Goal: Task Accomplishment & Management: Manage account settings

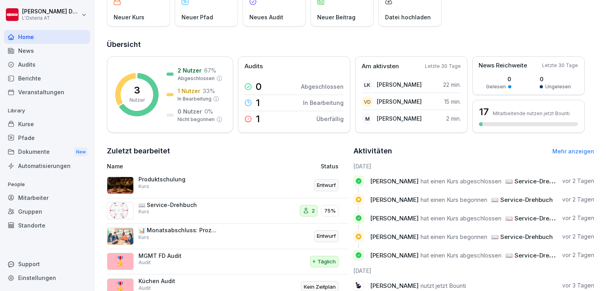
scroll to position [124, 0]
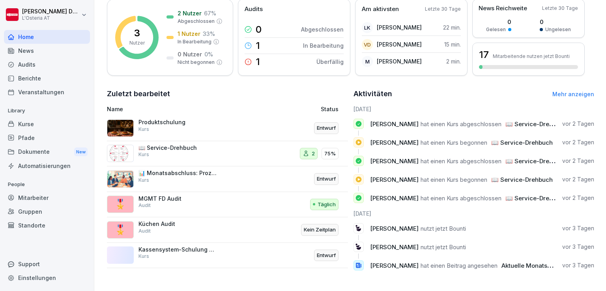
click at [171, 144] on p "📖 Service-Drehbuch" at bounding box center [177, 147] width 79 height 7
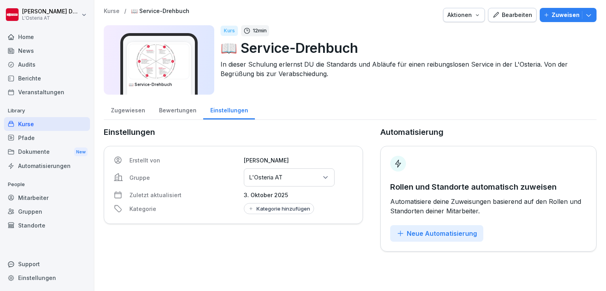
click at [516, 15] on div "Bearbeiten" at bounding box center [512, 15] width 40 height 9
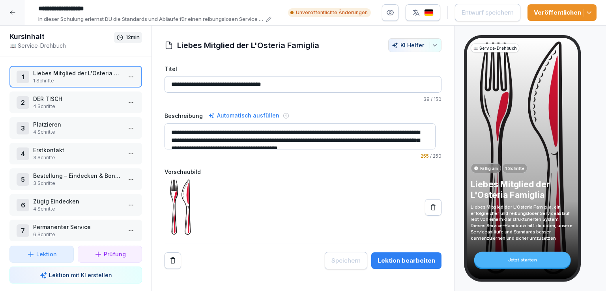
scroll to position [59, 0]
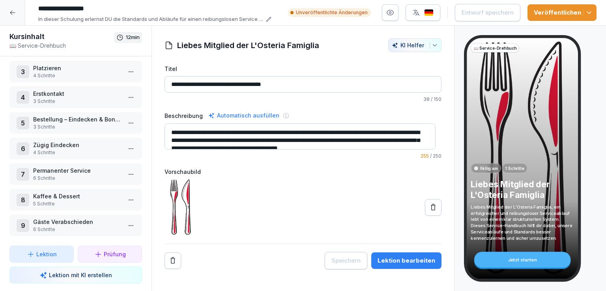
click at [72, 73] on p "4 Schritte" at bounding box center [77, 75] width 88 height 7
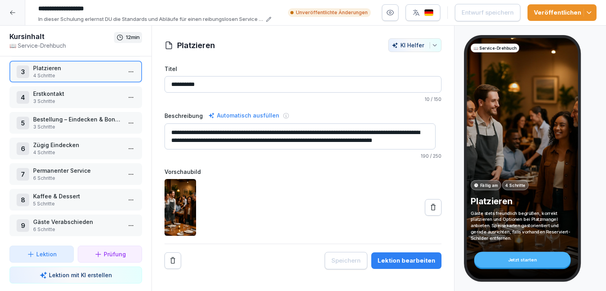
click at [124, 69] on html "**********" at bounding box center [303, 145] width 606 height 291
click at [95, 85] on div "Schritte bearbeiten" at bounding box center [95, 83] width 60 height 8
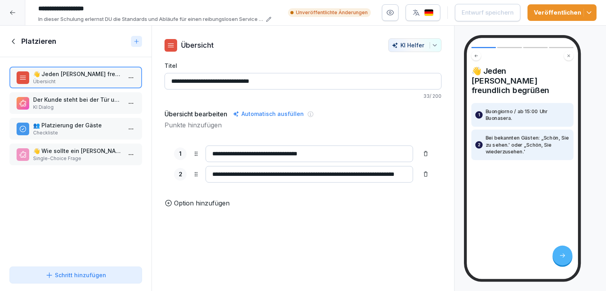
click at [65, 106] on p "KI Dialog" at bounding box center [77, 107] width 88 height 7
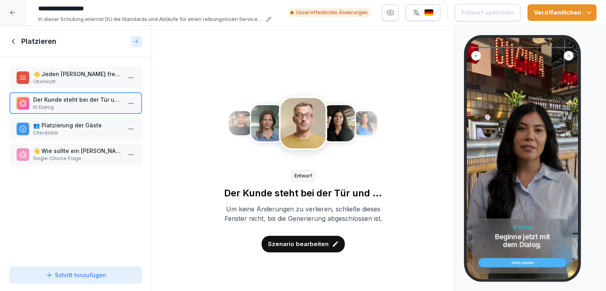
click at [302, 248] on p "Szenario bearbeiten" at bounding box center [298, 244] width 61 height 9
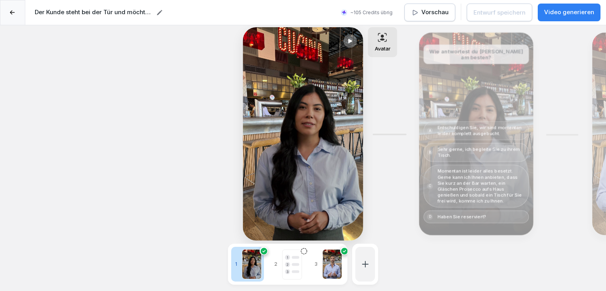
click at [332, 257] on div at bounding box center [332, 264] width 20 height 30
type textarea "**********"
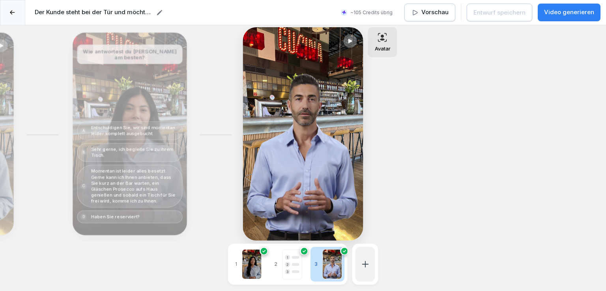
click at [351, 38] on icon at bounding box center [350, 41] width 7 height 6
click at [11, 13] on icon at bounding box center [12, 12] width 5 height 4
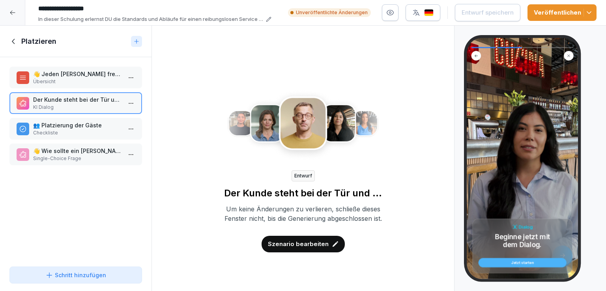
click at [11, 13] on icon at bounding box center [12, 12] width 6 height 6
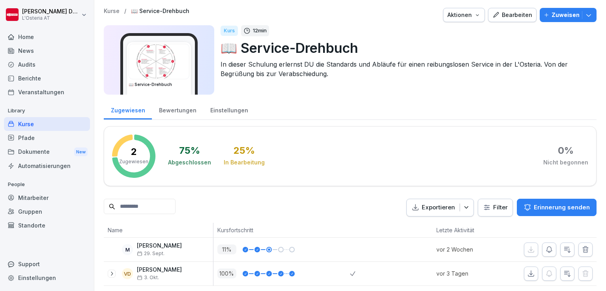
click at [31, 123] on div "Kurse" at bounding box center [47, 124] width 86 height 14
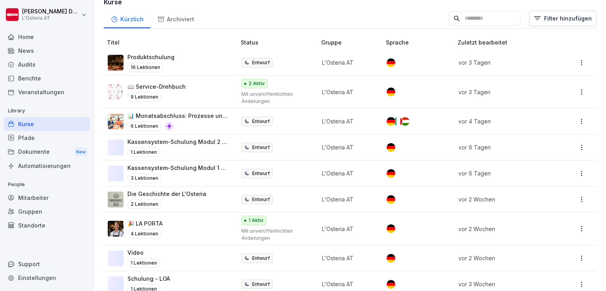
scroll to position [134, 0]
click at [162, 224] on p "🎉 LA PORTA" at bounding box center [144, 222] width 35 height 8
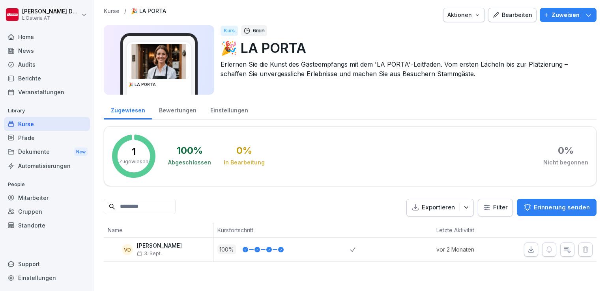
click at [513, 14] on div "Bearbeiten" at bounding box center [512, 15] width 40 height 9
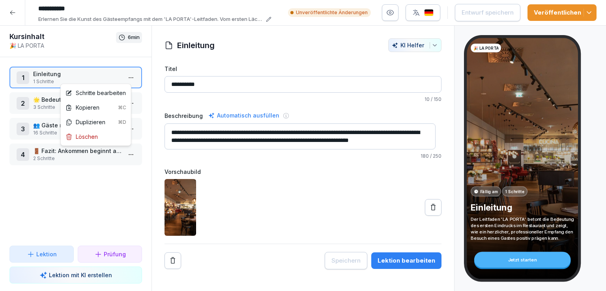
click at [128, 75] on html "**********" at bounding box center [303, 145] width 606 height 291
click at [106, 91] on div "Schritte bearbeiten" at bounding box center [95, 93] width 60 height 8
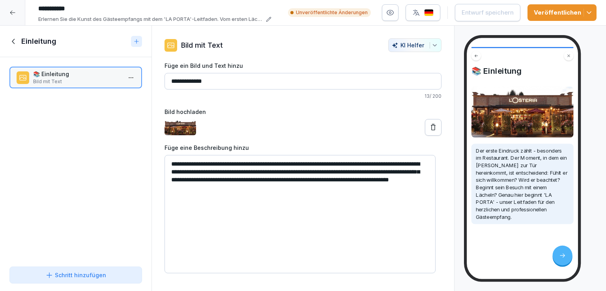
click at [10, 43] on icon at bounding box center [13, 41] width 9 height 9
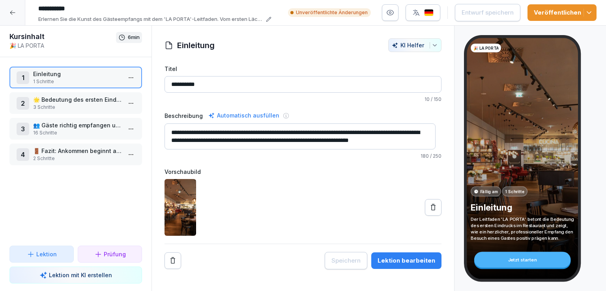
click at [87, 104] on p "3 Schritte" at bounding box center [77, 107] width 88 height 7
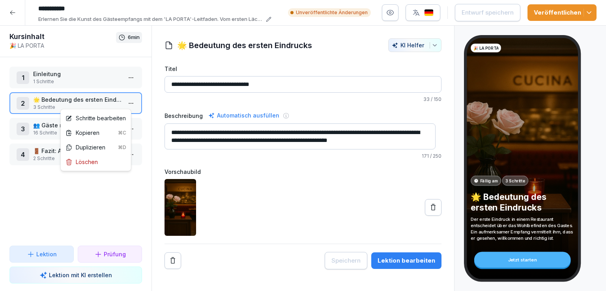
click at [128, 105] on html "**********" at bounding box center [303, 145] width 606 height 291
click at [101, 119] on div "Schritte bearbeiten" at bounding box center [95, 118] width 60 height 8
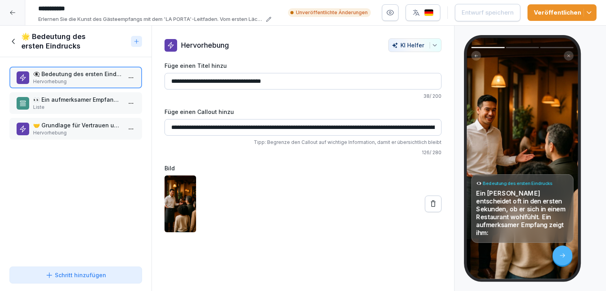
click at [78, 103] on p "👀 Ein aufmerksamer Empfang zeigt ihm" at bounding box center [77, 99] width 88 height 8
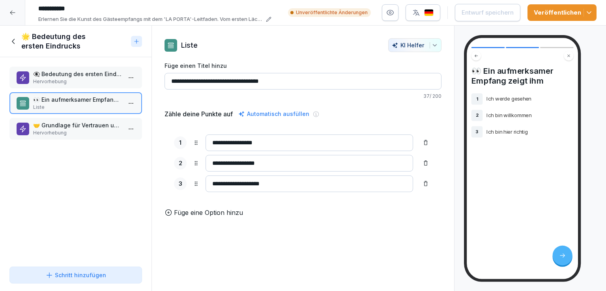
click at [82, 122] on p "🤝 Grundlage für Vertrauen und Zufriedenheit" at bounding box center [77, 125] width 88 height 8
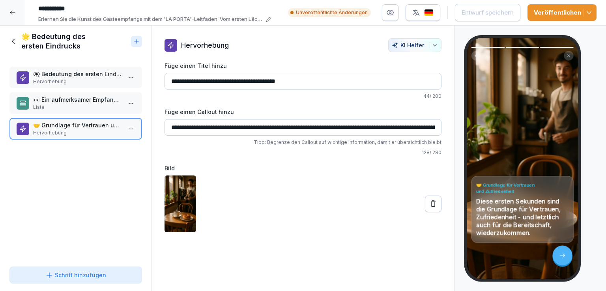
click at [431, 204] on icon at bounding box center [433, 204] width 8 height 8
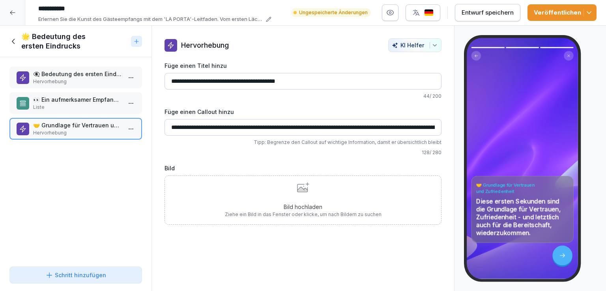
click at [327, 201] on div "Bild hochladen Ziehe ein Bild in das Fenster oder klicke, um nach Bildern zu su…" at bounding box center [303, 200] width 157 height 36
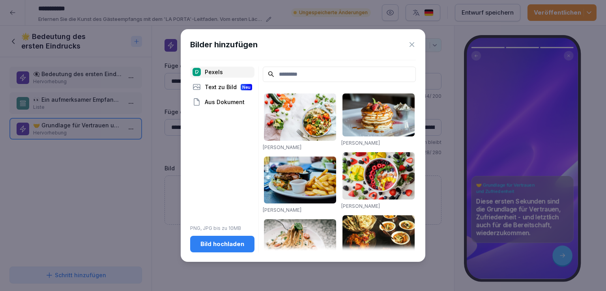
click at [224, 242] on div "Bild hochladen" at bounding box center [222, 244] width 52 height 9
click at [411, 47] on icon at bounding box center [412, 45] width 8 height 8
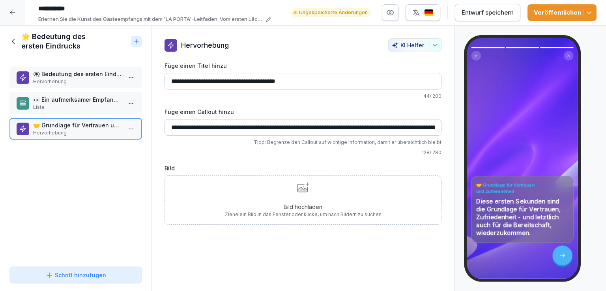
click at [11, 40] on icon at bounding box center [13, 41] width 9 height 9
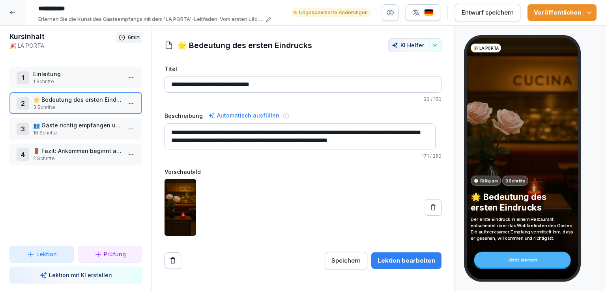
click at [78, 131] on p "16 Schritte" at bounding box center [77, 132] width 88 height 7
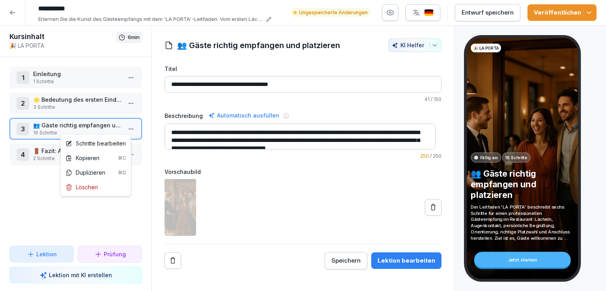
click at [122, 130] on html "**********" at bounding box center [303, 145] width 606 height 291
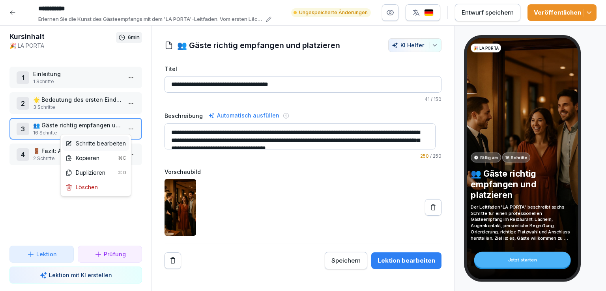
click at [107, 142] on div "Schritte bearbeiten" at bounding box center [95, 143] width 60 height 8
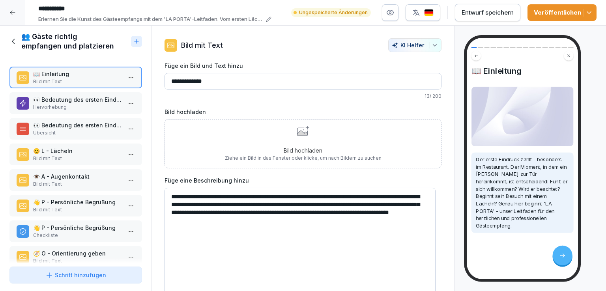
click at [80, 104] on p "Hervorhebung" at bounding box center [77, 107] width 88 height 7
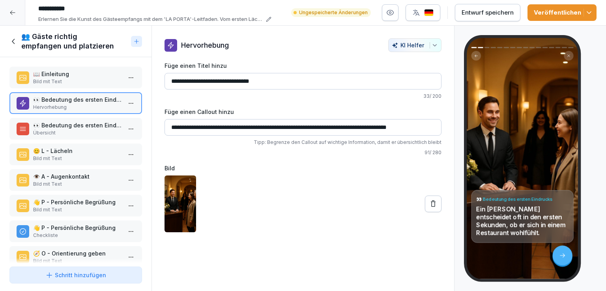
click at [87, 131] on p "Übersicht" at bounding box center [77, 132] width 88 height 7
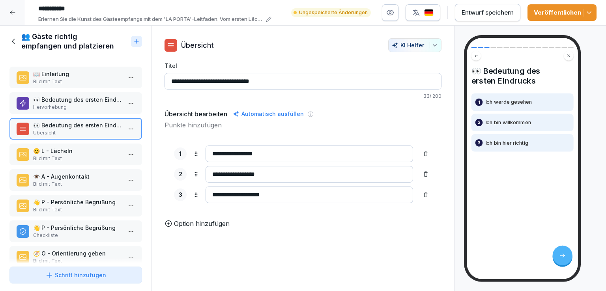
click at [84, 149] on p "😊 L - Lächeln" at bounding box center [77, 151] width 88 height 8
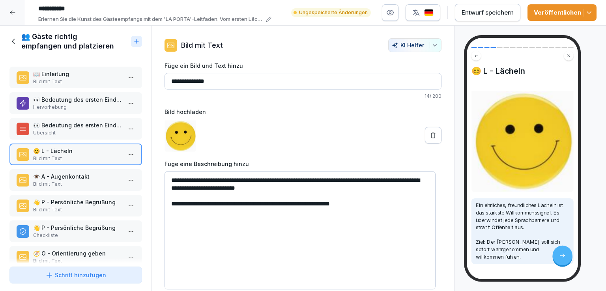
click at [83, 172] on p "👁️ A - Augenkontakt" at bounding box center [77, 176] width 88 height 8
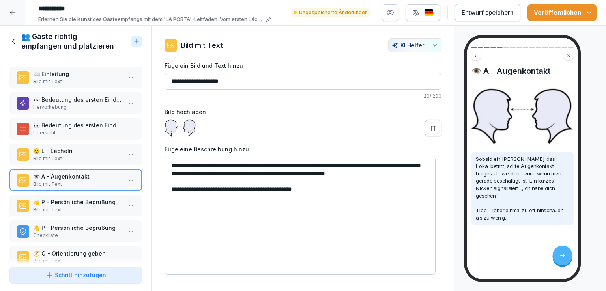
click at [90, 206] on p "Bild mit Text" at bounding box center [77, 209] width 88 height 7
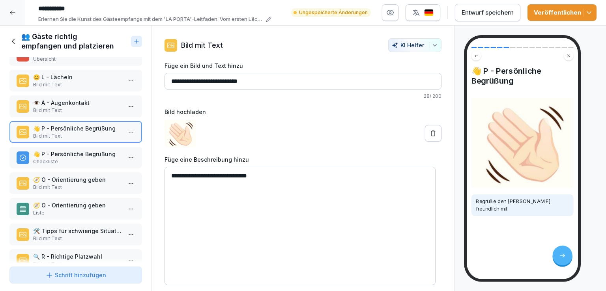
scroll to position [75, 0]
click at [87, 153] on p "👋 P - Persönliche Begrüßung" at bounding box center [77, 153] width 88 height 8
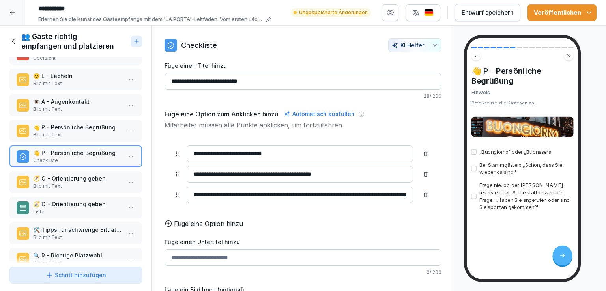
click at [90, 178] on p "🧭 O - Orientierung geben" at bounding box center [77, 178] width 88 height 8
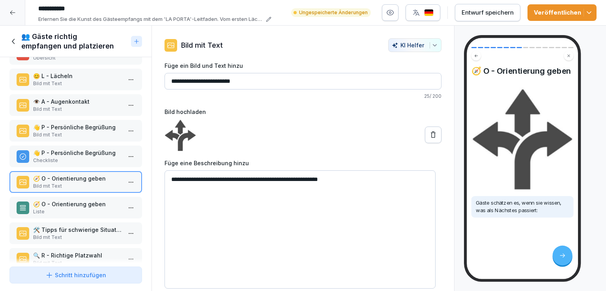
click at [89, 204] on p "🧭 O - Orientierung geben" at bounding box center [77, 204] width 88 height 8
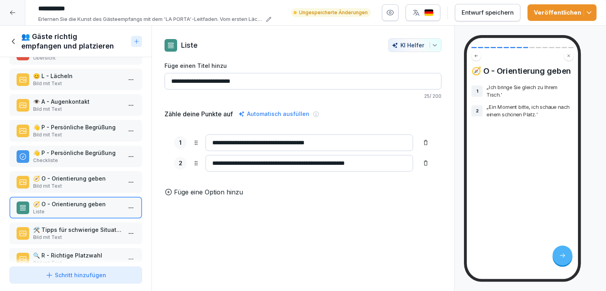
click at [90, 234] on p "Bild mit Text" at bounding box center [77, 237] width 88 height 7
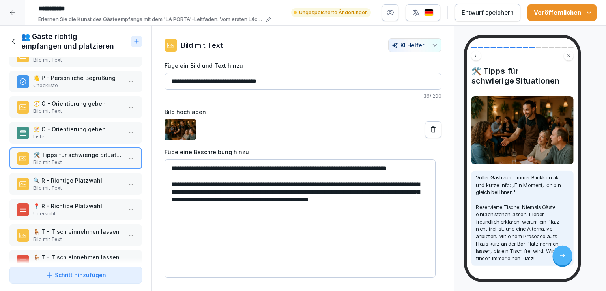
scroll to position [151, 0]
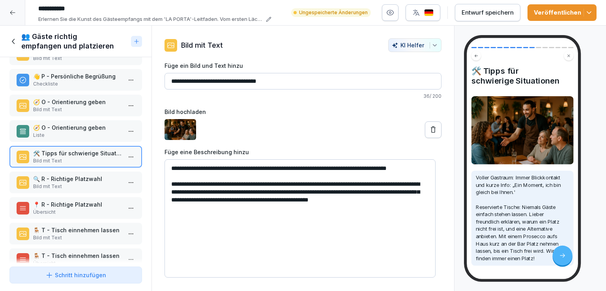
click at [95, 177] on p "🔍 R - Richtige Platzwahl" at bounding box center [77, 179] width 88 height 8
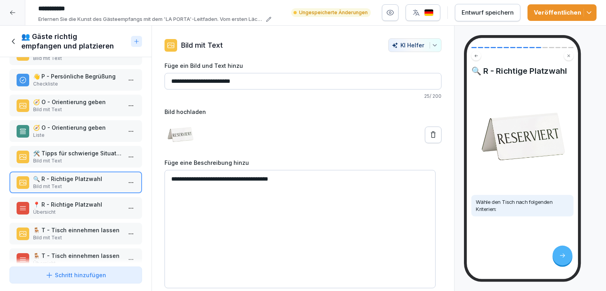
click at [84, 201] on p "📍 R - Richtige Platzwahl" at bounding box center [77, 204] width 88 height 8
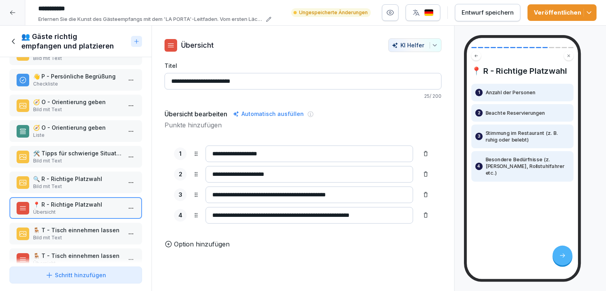
click at [84, 226] on p "🪑 T - Tisch einnehmen lassen" at bounding box center [77, 230] width 88 height 8
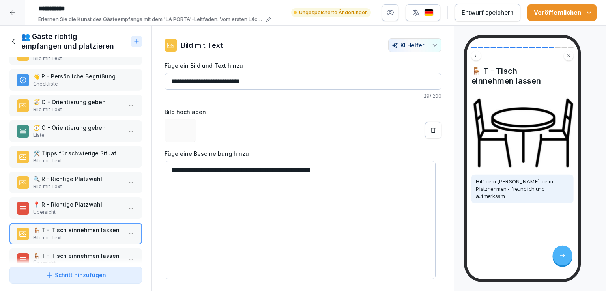
scroll to position [220, 0]
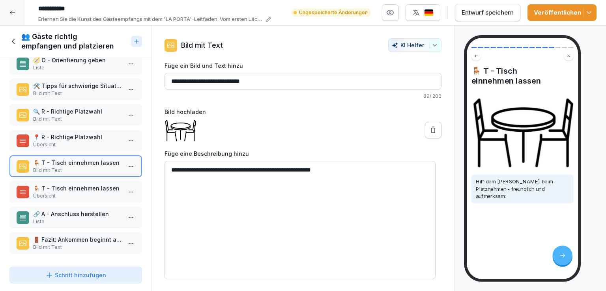
click at [87, 184] on p "🪑 T - Tisch einnehmen lassen" at bounding box center [77, 188] width 88 height 8
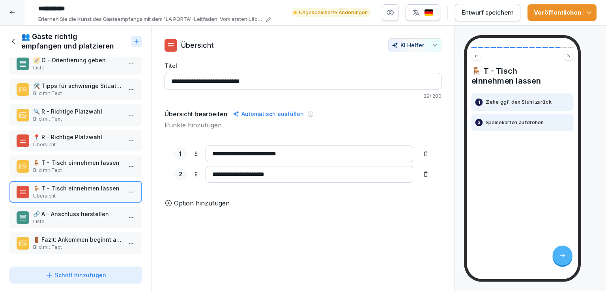
click at [83, 218] on p "Liste" at bounding box center [77, 221] width 88 height 7
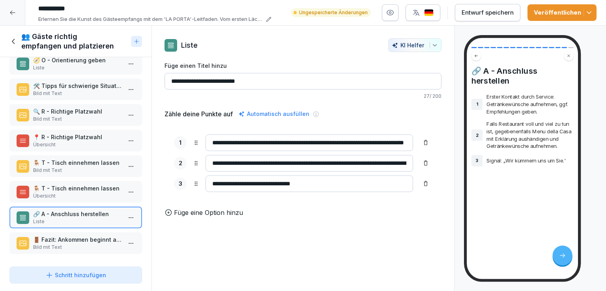
click at [88, 244] on p "Bild mit Text" at bounding box center [77, 247] width 88 height 7
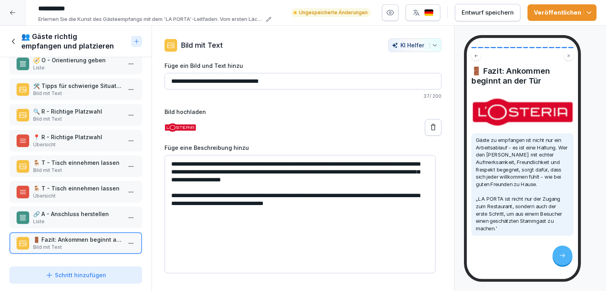
click at [14, 38] on icon at bounding box center [13, 41] width 9 height 9
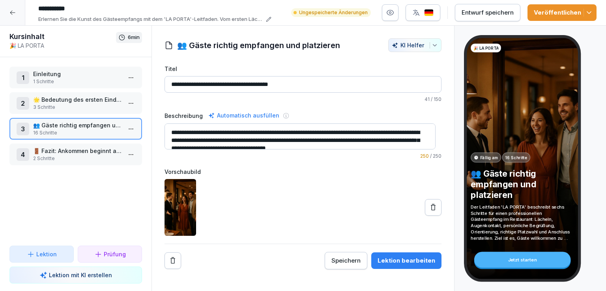
click at [73, 153] on p "🚪 Fazit: Ankommen beginnt an der Tür" at bounding box center [77, 151] width 88 height 8
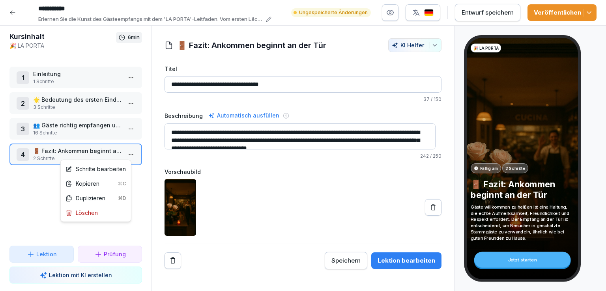
click at [126, 151] on html "**********" at bounding box center [303, 145] width 606 height 291
click at [99, 168] on div "Schritte bearbeiten" at bounding box center [95, 169] width 60 height 8
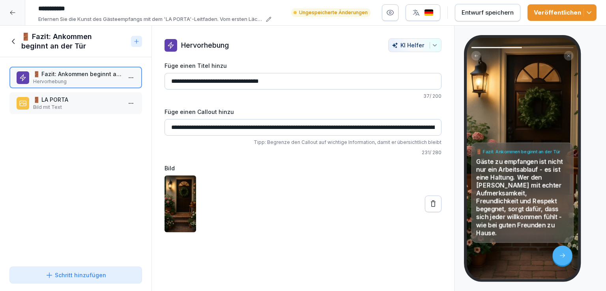
click at [64, 93] on div "🚪 LA PORTA Bild mit Text" at bounding box center [75, 103] width 132 height 22
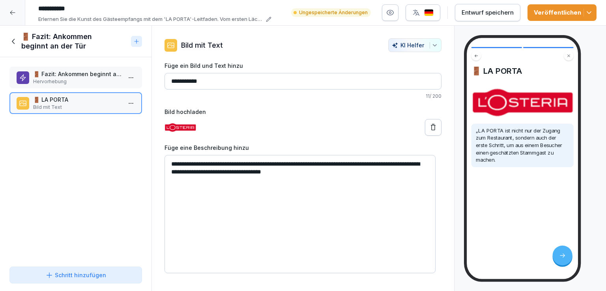
click at [92, 76] on p "🚪 Fazit: Ankommen beginnt an der Tür" at bounding box center [77, 74] width 88 height 8
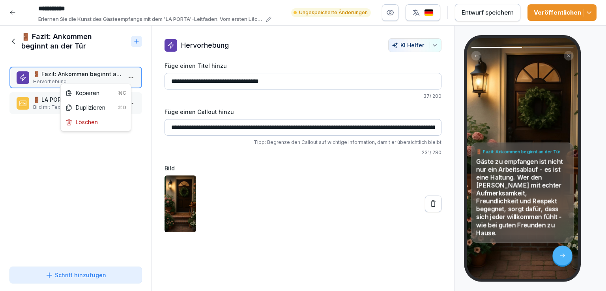
click at [128, 79] on html "**********" at bounding box center [303, 145] width 606 height 291
click at [101, 186] on html "**********" at bounding box center [303, 145] width 606 height 291
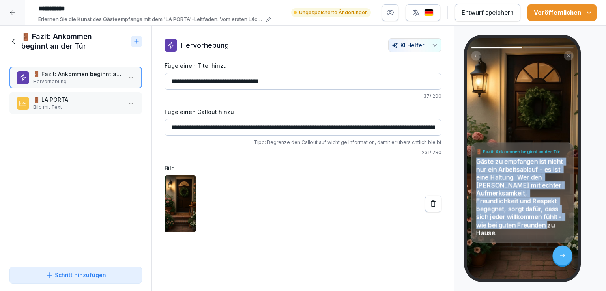
drag, startPoint x: 498, startPoint y: 233, endPoint x: 477, endPoint y: 165, distance: 71.7
click at [477, 165] on div "🚪 Fazit: Ankommen beginnt an der Tür Gäste zu empfangen ist nicht nur ein Arbei…" at bounding box center [522, 193] width 102 height 100
copy p "Gäste zu empfangen ist nicht nur ein Arbeitsablauf - es ist eine Haltung. Wer d…"
click at [85, 274] on div "Schritt hinzufügen" at bounding box center [75, 275] width 61 height 8
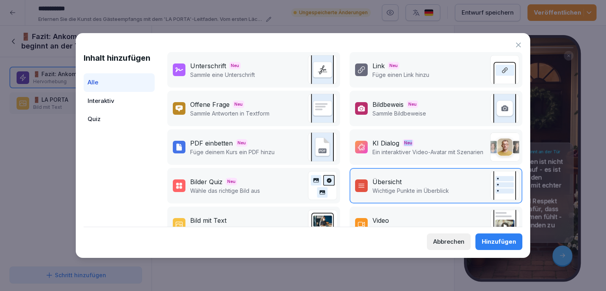
drag, startPoint x: 401, startPoint y: 129, endPoint x: 420, endPoint y: 142, distance: 21.9
click at [420, 142] on div "KI Dialog Neu Ein interaktiver Video-Avatar mit Szenarien" at bounding box center [435, 146] width 173 height 35
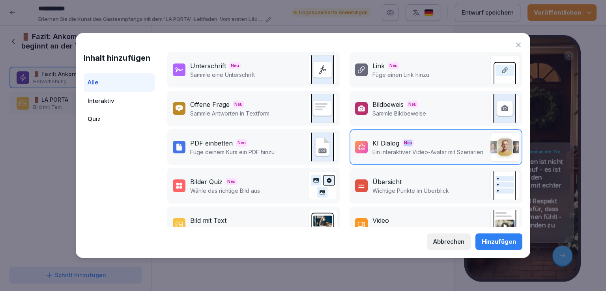
click at [420, 142] on div "KI Dialog Neu" at bounding box center [427, 142] width 111 height 9
click at [512, 238] on div "Hinzufügen" at bounding box center [498, 241] width 34 height 9
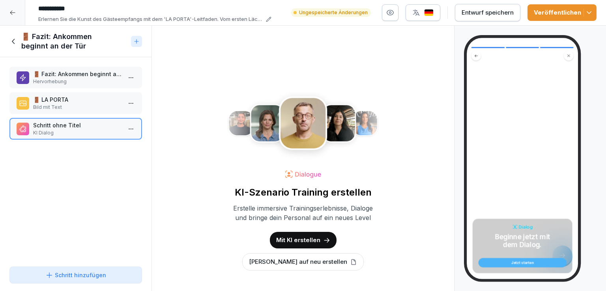
click at [315, 264] on p "Von Grund auf neu erstellen" at bounding box center [298, 261] width 98 height 9
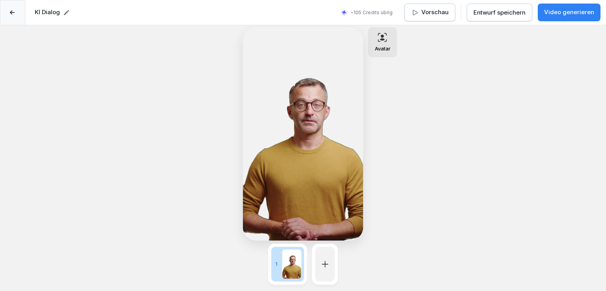
click at [383, 43] on div "Avatar" at bounding box center [382, 42] width 29 height 30
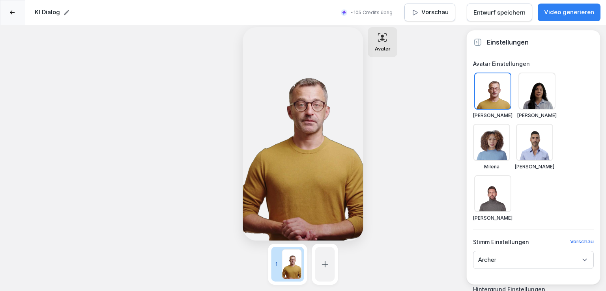
click at [516, 146] on div at bounding box center [534, 142] width 37 height 37
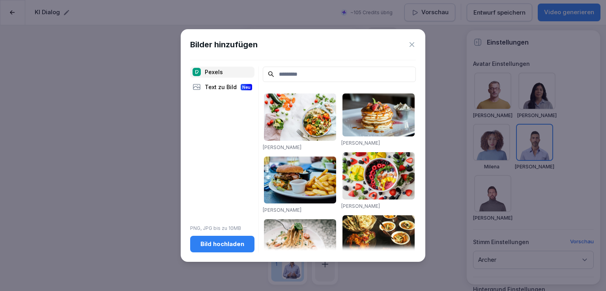
click at [227, 246] on div "Bild hochladen" at bounding box center [222, 244] width 52 height 9
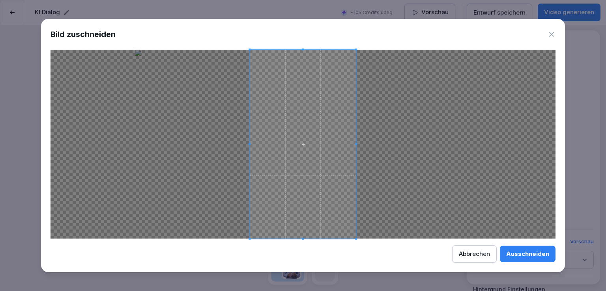
click at [530, 256] on div "Ausschneiden" at bounding box center [527, 254] width 43 height 9
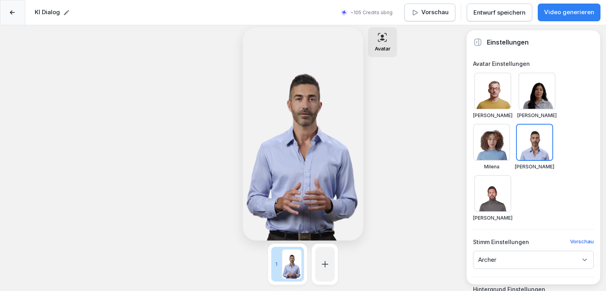
click at [582, 251] on div "[PERSON_NAME]" at bounding box center [533, 260] width 121 height 18
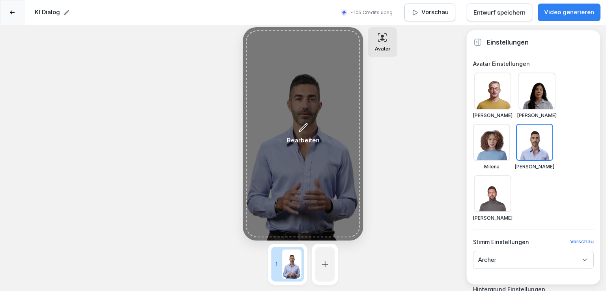
click at [305, 151] on div "Bearbeiten" at bounding box center [303, 133] width 114 height 207
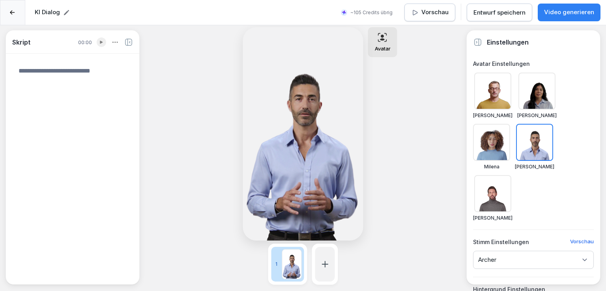
click at [54, 77] on textarea at bounding box center [72, 168] width 121 height 217
paste textarea "**********"
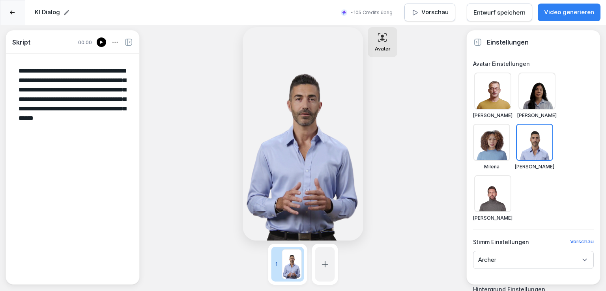
type textarea "**********"
click at [98, 44] on div at bounding box center [101, 41] width 9 height 9
click at [499, 18] on button "Entwurf speichern" at bounding box center [498, 13] width 65 height 18
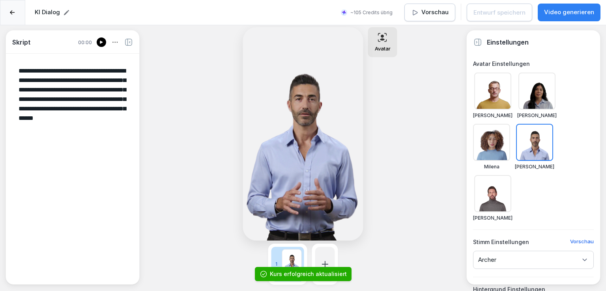
click at [574, 11] on p "Video generieren" at bounding box center [569, 12] width 50 height 9
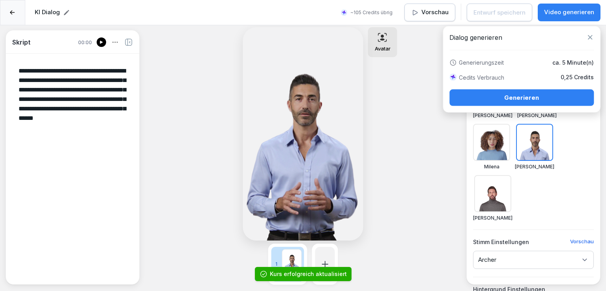
click at [519, 98] on div "Generieren" at bounding box center [521, 97] width 132 height 9
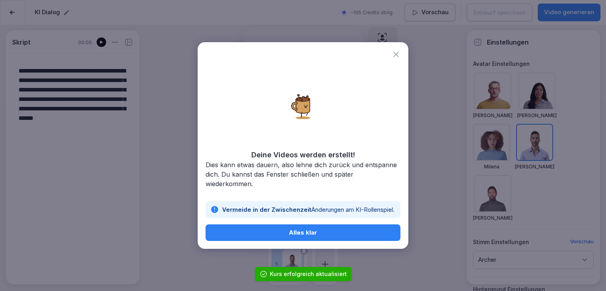
click at [286, 231] on div "Alles klar" at bounding box center [303, 232] width 182 height 9
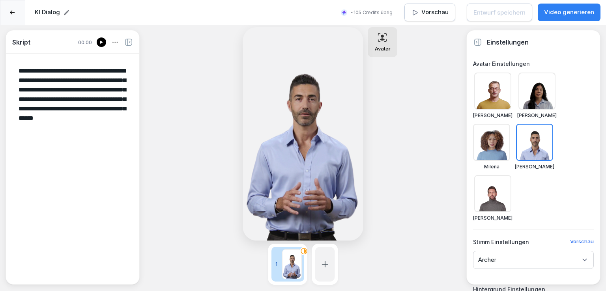
click at [14, 14] on icon at bounding box center [12, 12] width 5 height 5
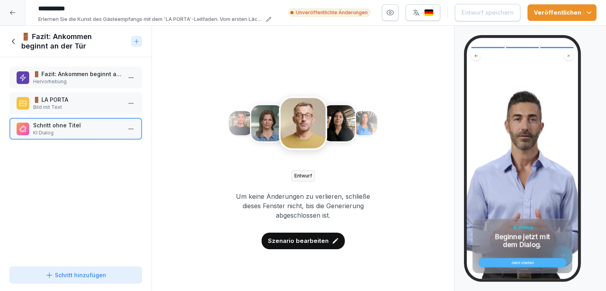
click at [89, 76] on p "🚪 Fazit: Ankommen beginnt an der Tür" at bounding box center [77, 74] width 88 height 8
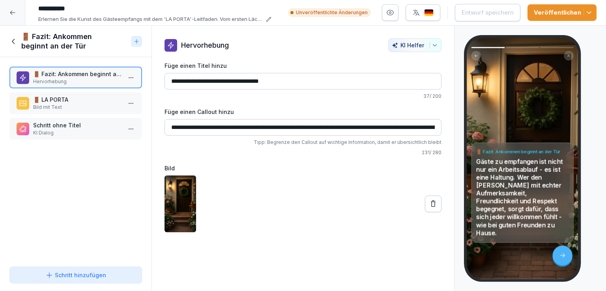
click at [53, 103] on p "🚪 LA PORTA" at bounding box center [77, 99] width 88 height 8
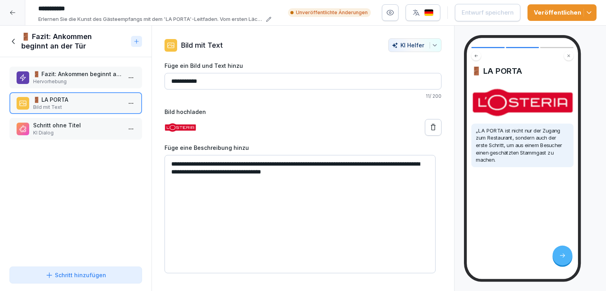
click at [63, 127] on p "Schritt ohne Titel" at bounding box center [77, 125] width 88 height 8
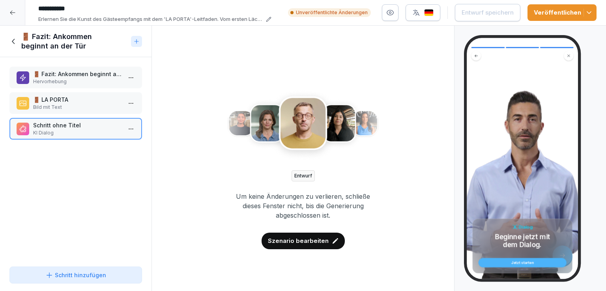
click at [129, 126] on html "**********" at bounding box center [303, 145] width 606 height 291
click at [81, 211] on html "**********" at bounding box center [303, 145] width 606 height 291
click at [311, 242] on p "Szenario bearbeiten" at bounding box center [298, 241] width 61 height 9
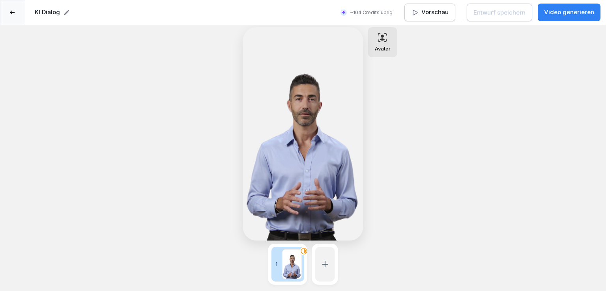
click at [445, 7] on button "Vorschau" at bounding box center [429, 13] width 51 height 18
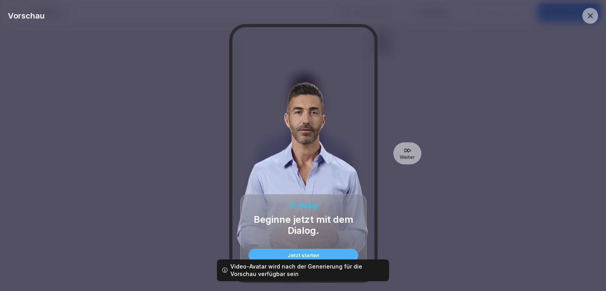
click at [317, 253] on div "Jetzt starten" at bounding box center [303, 255] width 97 height 5
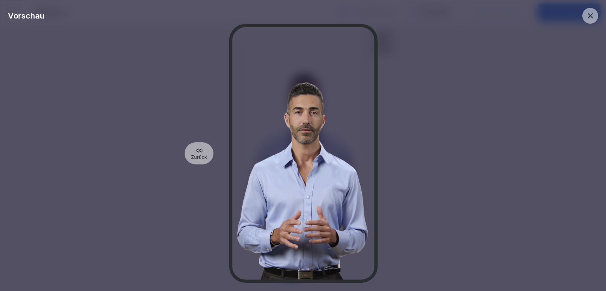
click at [589, 15] on icon at bounding box center [589, 15] width 5 height 5
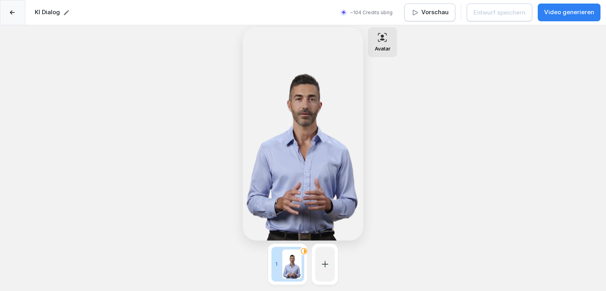
click at [577, 12] on p "Video generieren" at bounding box center [569, 12] width 50 height 9
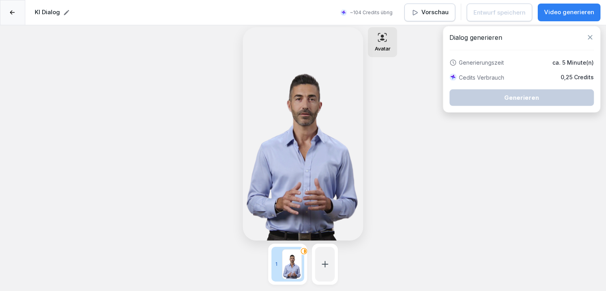
click at [589, 36] on icon at bounding box center [589, 37] width 4 height 4
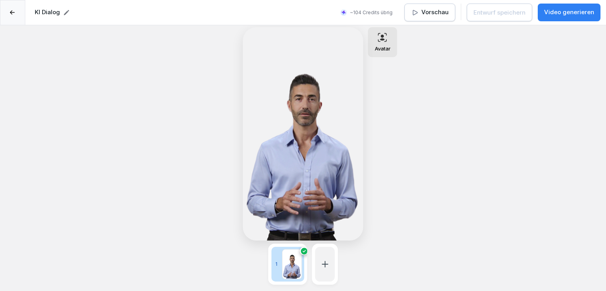
click at [580, 15] on p "Video generieren" at bounding box center [569, 12] width 50 height 9
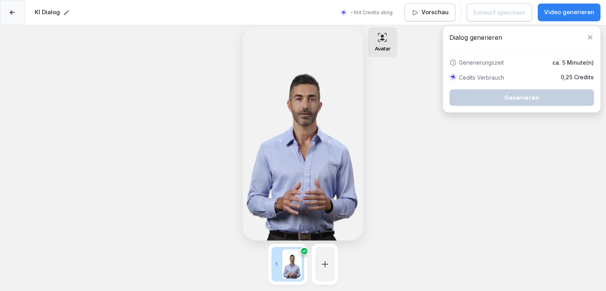
click at [590, 37] on icon at bounding box center [590, 38] width 8 height 8
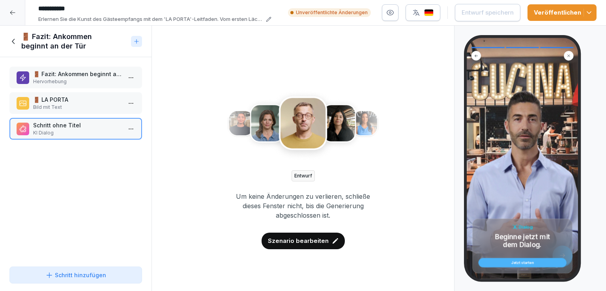
click at [292, 239] on p "Szenario bearbeiten" at bounding box center [298, 241] width 61 height 9
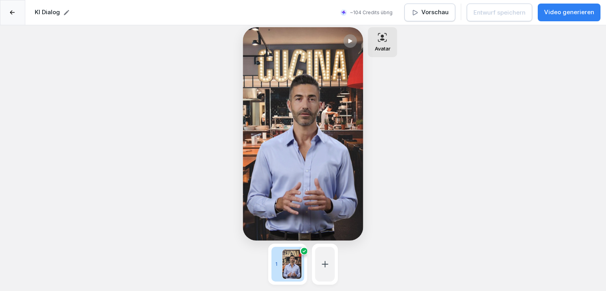
click at [345, 42] on div at bounding box center [349, 40] width 13 height 13
click at [15, 11] on div at bounding box center [12, 12] width 25 height 25
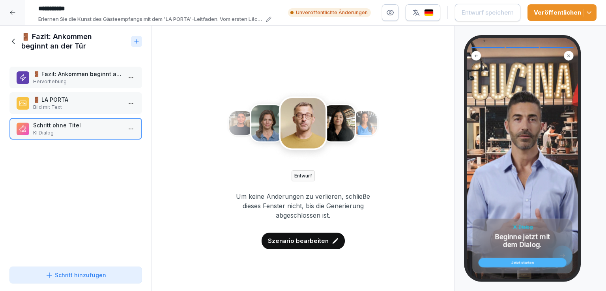
click at [90, 75] on p "🚪 Fazit: Ankommen beginnt an der Tür" at bounding box center [77, 74] width 88 height 8
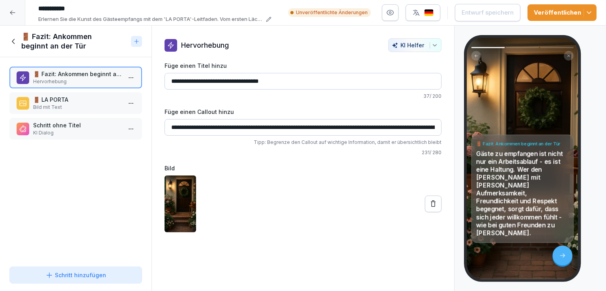
click at [125, 76] on html "**********" at bounding box center [303, 145] width 606 height 291
click at [87, 123] on div "Löschen" at bounding box center [81, 122] width 32 height 8
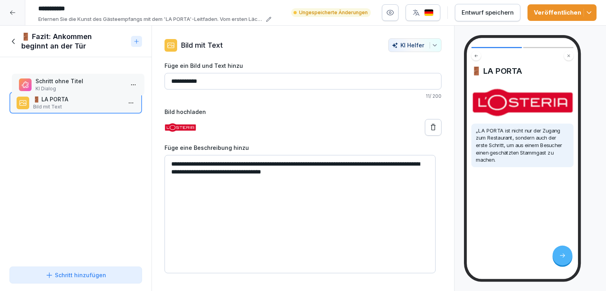
drag, startPoint x: 66, startPoint y: 98, endPoint x: 68, endPoint y: 79, distance: 19.4
click at [68, 79] on p "Schritt ohne Titel" at bounding box center [79, 81] width 88 height 8
click at [68, 74] on p "Schritt ohne Titel" at bounding box center [77, 74] width 88 height 8
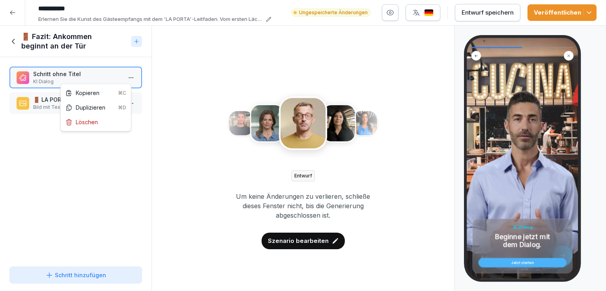
click at [127, 77] on html "**********" at bounding box center [303, 145] width 606 height 291
drag, startPoint x: 90, startPoint y: 157, endPoint x: 68, endPoint y: 76, distance: 83.4
click at [68, 76] on html "**********" at bounding box center [303, 145] width 606 height 291
click at [68, 76] on p "Schritt ohne Titel" at bounding box center [77, 74] width 88 height 8
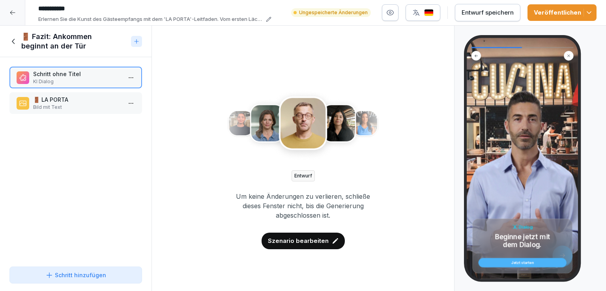
click at [52, 100] on p "🚪 LA PORTA" at bounding box center [77, 99] width 88 height 8
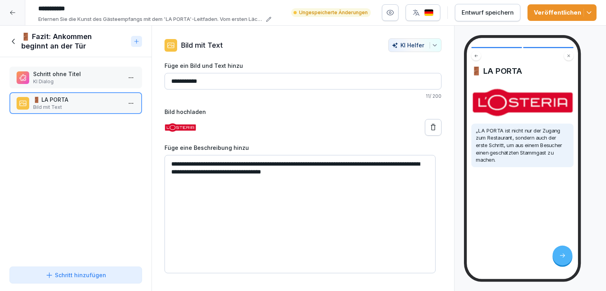
click at [84, 75] on p "Schritt ohne Titel" at bounding box center [77, 74] width 88 height 8
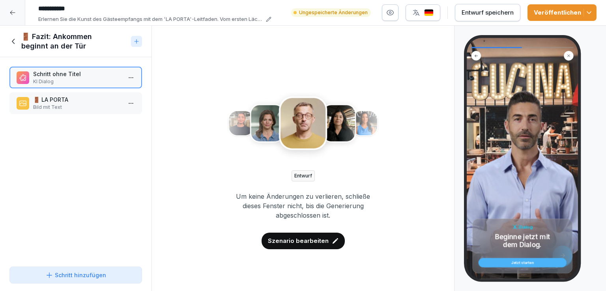
click at [513, 8] on div "Entwurf speichern" at bounding box center [487, 12] width 52 height 9
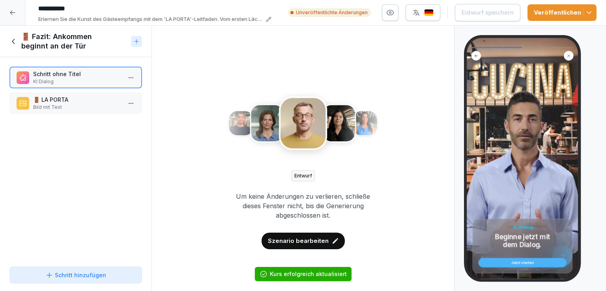
click at [8, 11] on div at bounding box center [12, 12] width 25 height 25
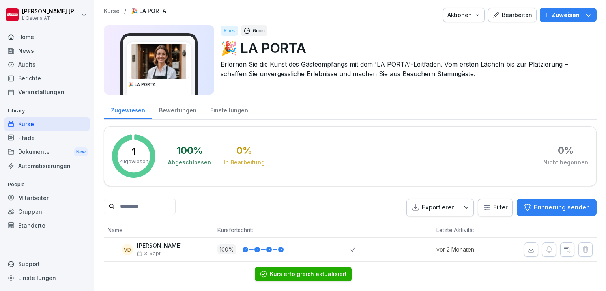
click at [558, 15] on p "Zuweisen" at bounding box center [565, 15] width 28 height 9
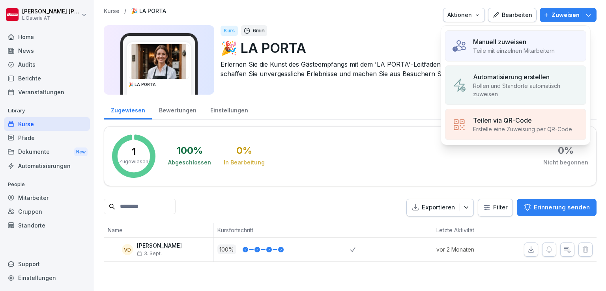
click at [507, 45] on p "Manuell zuweisen" at bounding box center [499, 41] width 53 height 9
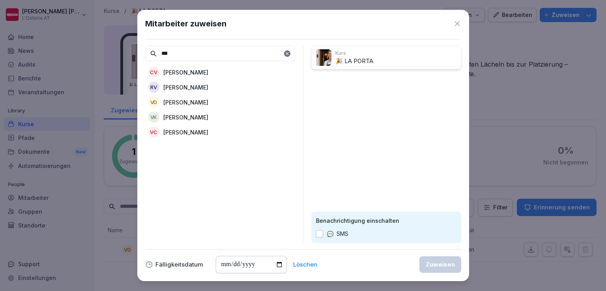
type input "***"
click at [207, 101] on p "[PERSON_NAME]" at bounding box center [185, 102] width 45 height 8
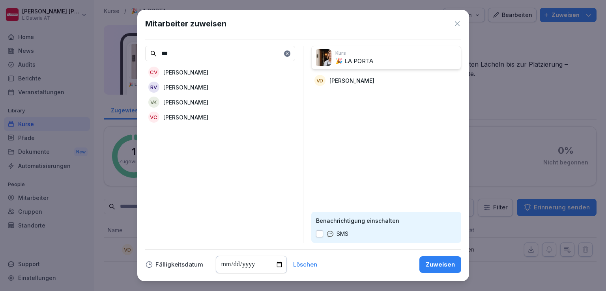
click at [446, 265] on div "Zuweisen" at bounding box center [439, 264] width 29 height 9
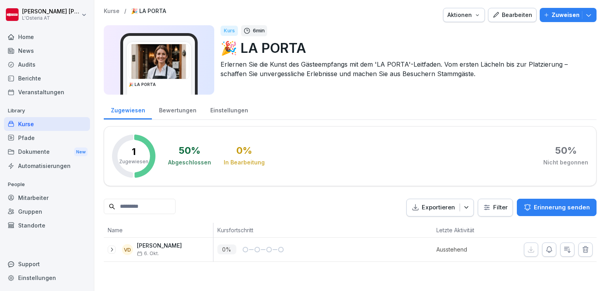
click at [519, 19] on div "Bearbeiten" at bounding box center [512, 15] width 40 height 9
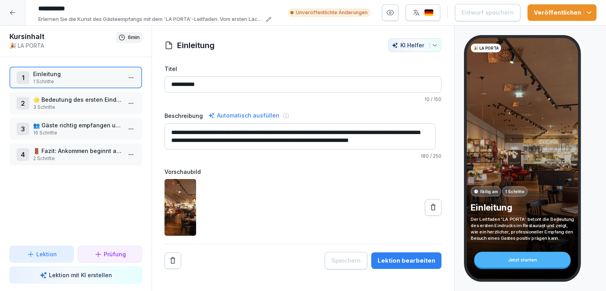
click at [86, 153] on p "🚪 Fazit: Ankommen beginnt an der Tür" at bounding box center [77, 151] width 88 height 8
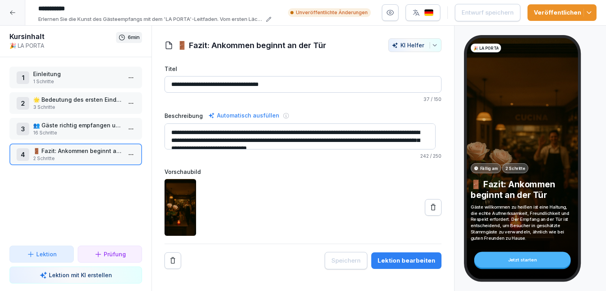
click at [181, 207] on img at bounding box center [180, 207] width 32 height 57
click at [85, 127] on p "👥 Gäste richtig empfangen und platzieren" at bounding box center [77, 125] width 88 height 8
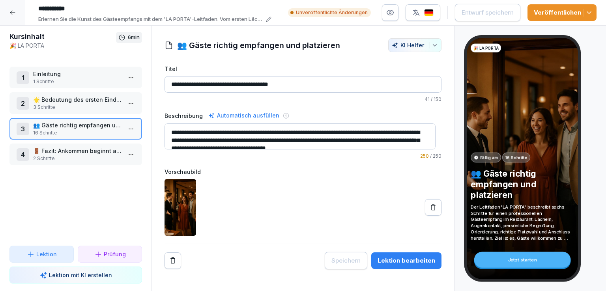
click at [104, 157] on p "2 Schritte" at bounding box center [77, 158] width 88 height 7
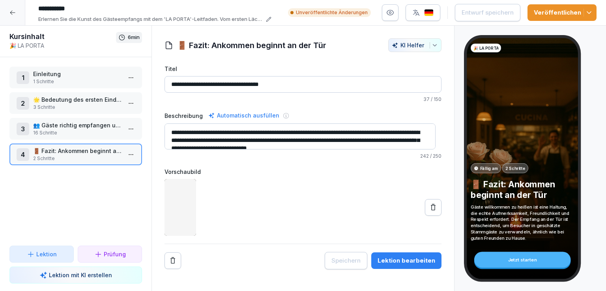
click at [124, 155] on html "**********" at bounding box center [303, 145] width 606 height 291
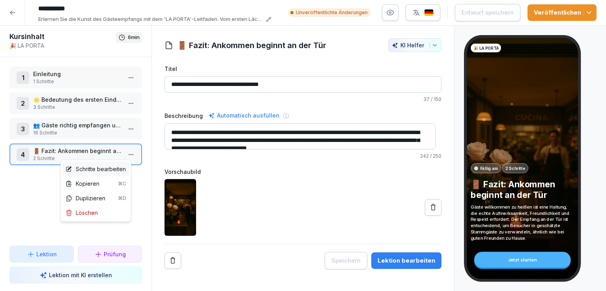
click at [114, 171] on div "Schritte bearbeiten" at bounding box center [95, 169] width 60 height 8
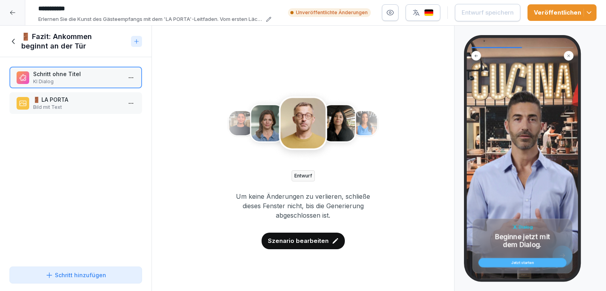
click at [594, 13] on button "Veröffentlichen" at bounding box center [561, 12] width 69 height 17
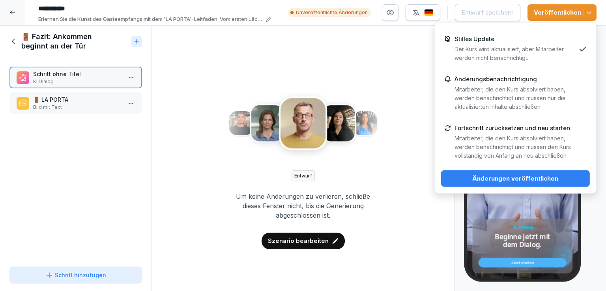
click at [507, 177] on div "Änderungen veröffentlichen" at bounding box center [515, 178] width 136 height 9
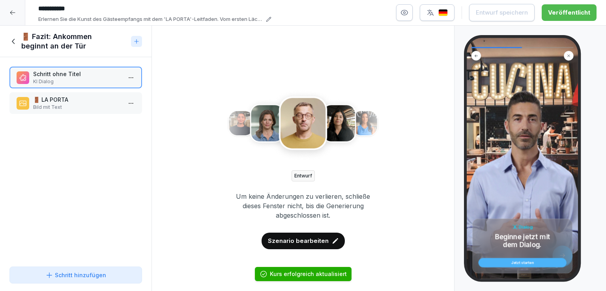
click at [13, 41] on icon at bounding box center [13, 41] width 9 height 9
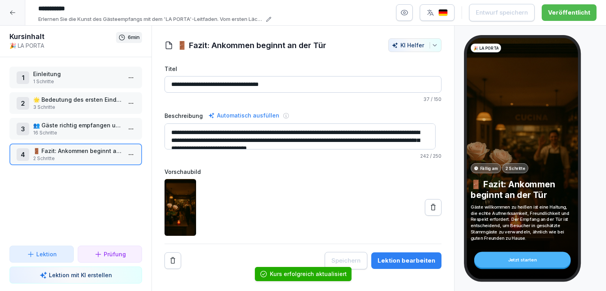
click at [11, 11] on icon at bounding box center [12, 12] width 6 height 6
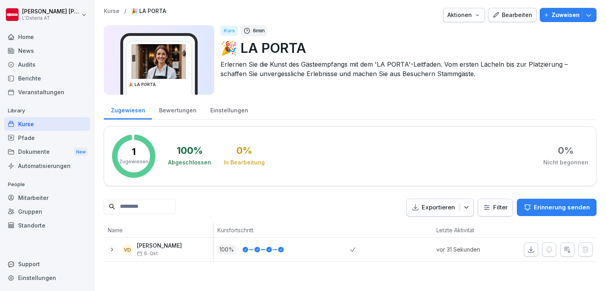
click at [566, 15] on p "Zuweisen" at bounding box center [565, 15] width 28 height 9
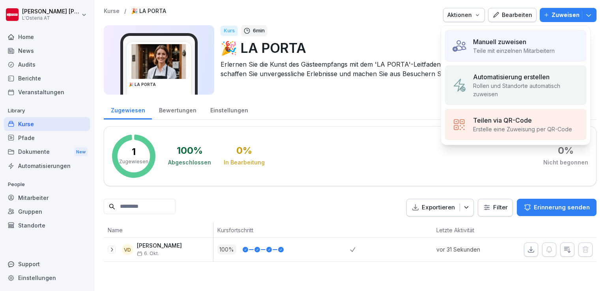
click at [520, 43] on p "Manuell zuweisen" at bounding box center [499, 41] width 53 height 9
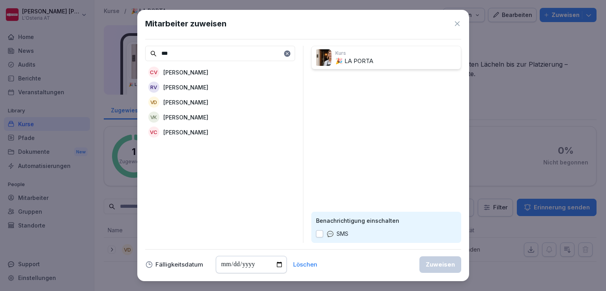
type input "***"
click at [185, 103] on p "[PERSON_NAME]" at bounding box center [185, 102] width 45 height 8
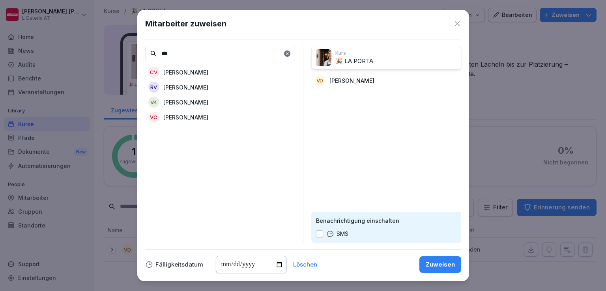
click at [431, 261] on div "Zuweisen" at bounding box center [439, 264] width 29 height 9
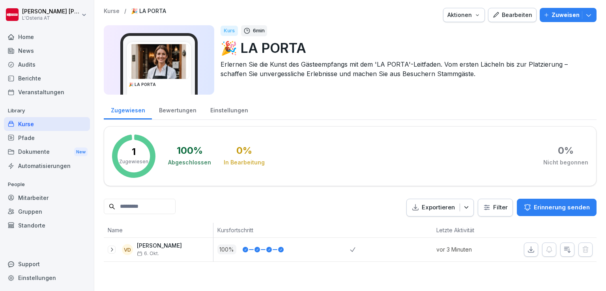
click at [512, 14] on div "Bearbeiten" at bounding box center [512, 15] width 40 height 9
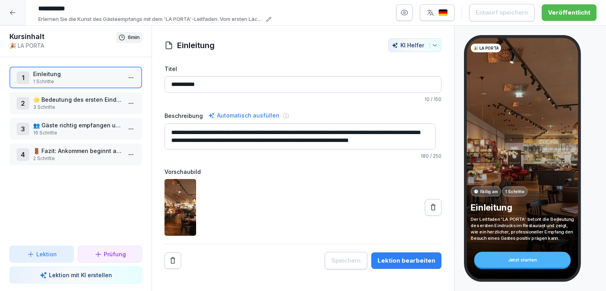
click at [85, 149] on p "🚪 Fazit: Ankommen beginnt an der Tür" at bounding box center [77, 151] width 88 height 8
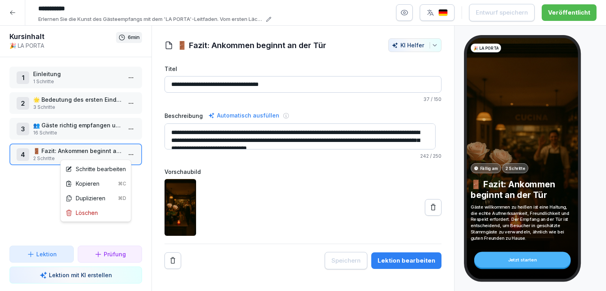
click at [124, 152] on html "**********" at bounding box center [303, 145] width 606 height 291
click at [104, 165] on div "Schritte bearbeiten" at bounding box center [95, 169] width 60 height 8
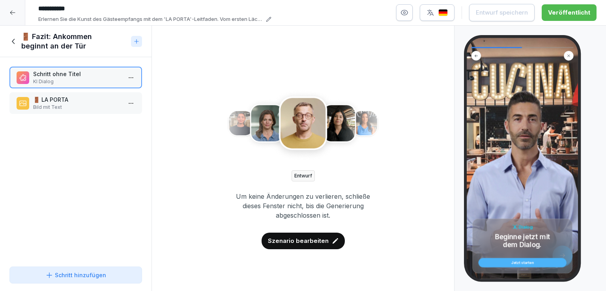
click at [73, 108] on p "Bild mit Text" at bounding box center [77, 107] width 88 height 7
